Goal: Find specific page/section: Find specific page/section

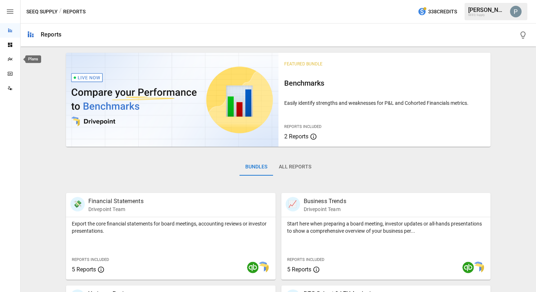
click at [13, 62] on div "Plans" at bounding box center [10, 59] width 20 height 6
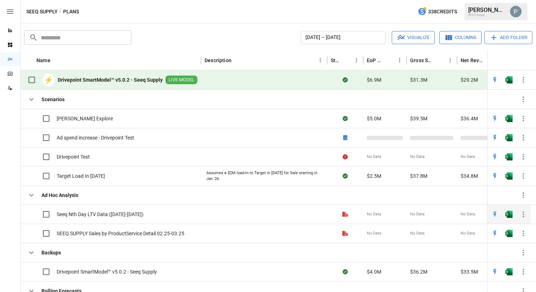
click at [106, 212] on span "Seeq Nth Day LTV Data ([DATE]-[DATE])" at bounding box center [100, 213] width 87 height 7
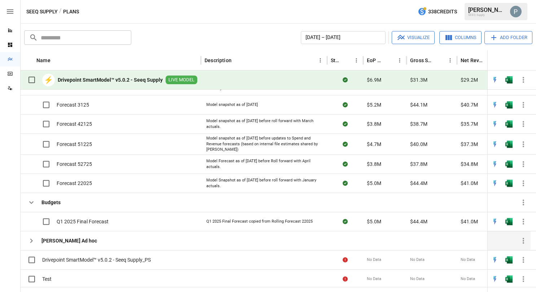
click at [27, 241] on icon "button" at bounding box center [31, 240] width 9 height 9
click at [28, 198] on icon "button" at bounding box center [31, 202] width 9 height 9
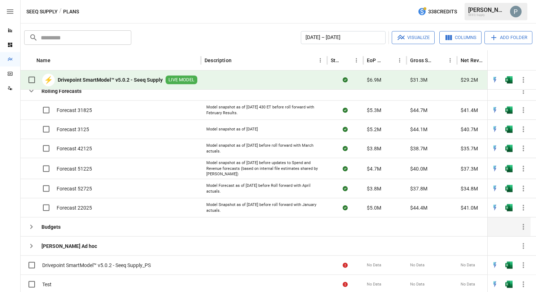
scroll to position [162, 0]
click at [28, 226] on icon "button" at bounding box center [31, 226] width 9 height 9
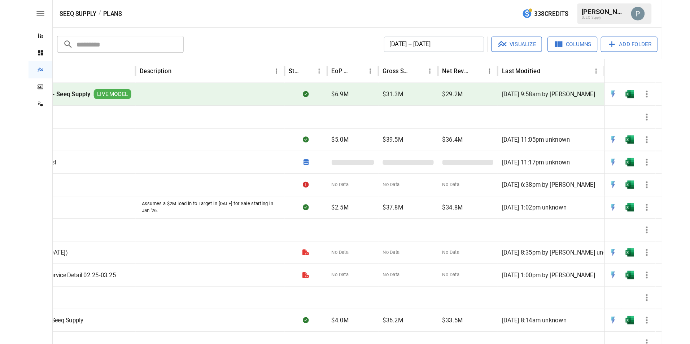
scroll to position [0, 0]
